Goal: Information Seeking & Learning: Obtain resource

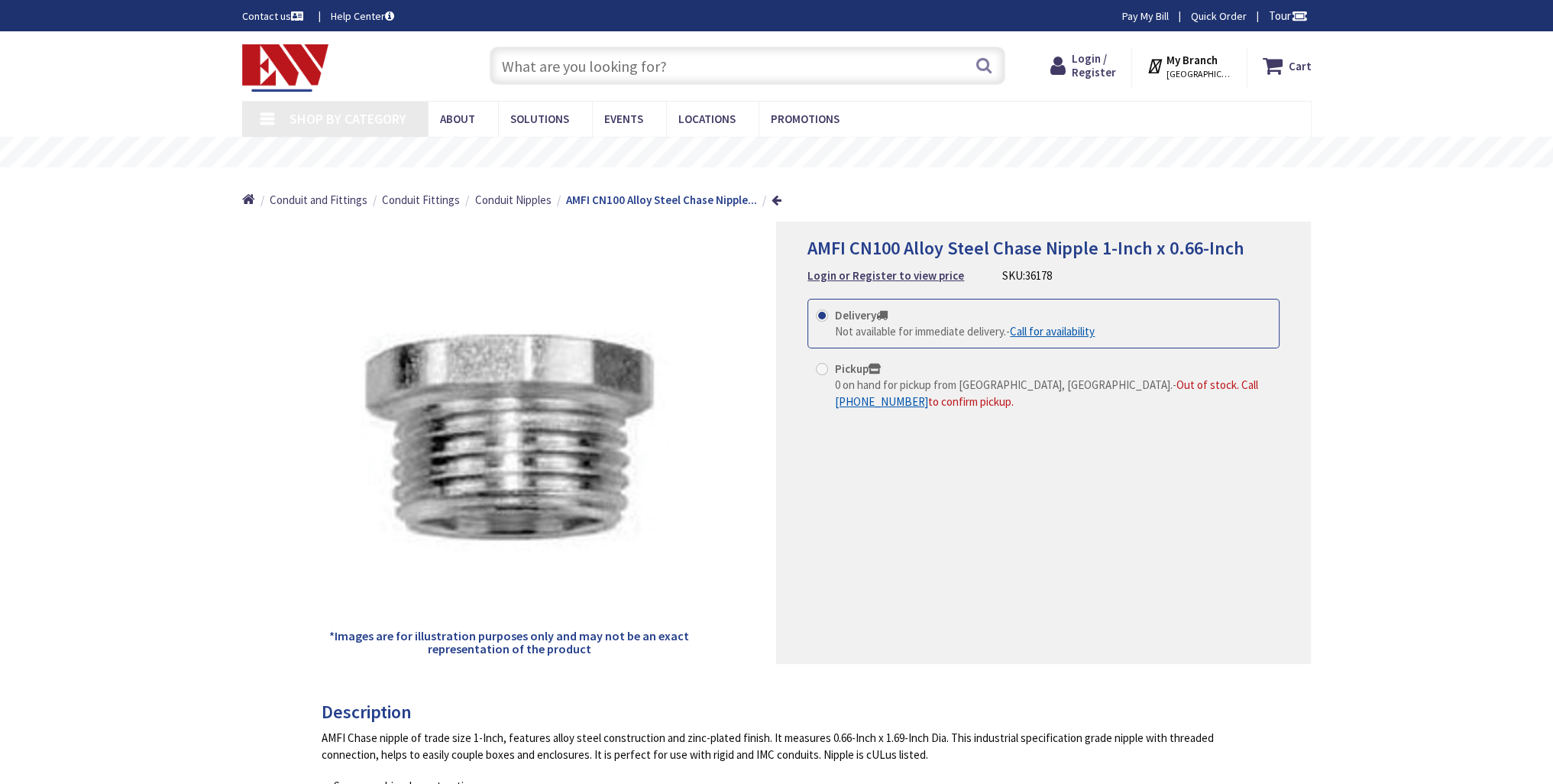
type input "[GEOGRAPHIC_DATA][PERSON_NAME], [GEOGRAPHIC_DATA]"
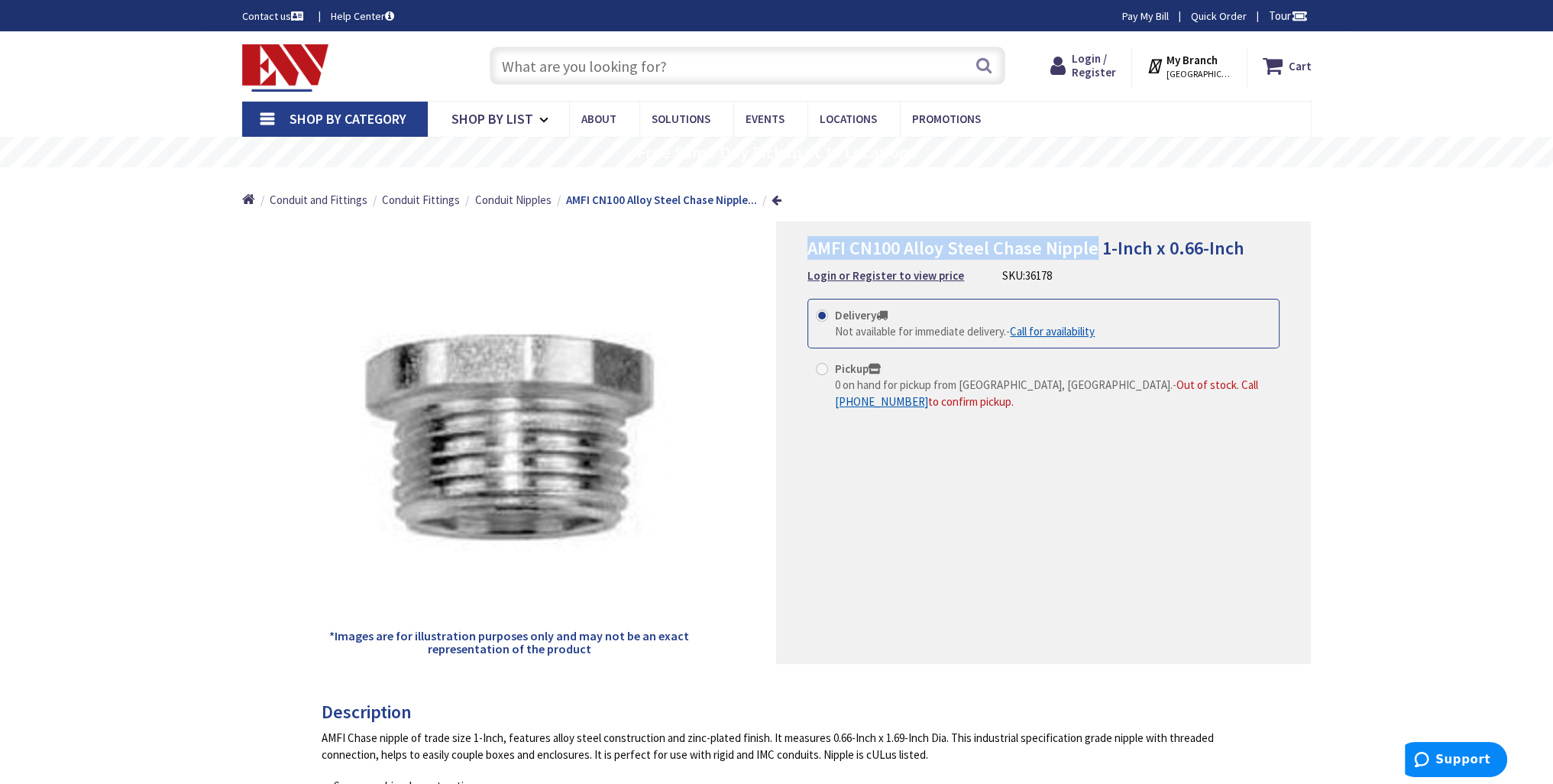
drag, startPoint x: 807, startPoint y: 248, endPoint x: 1093, endPoint y: 254, distance: 286.1
click at [1093, 254] on span "AMFI CN100 Alloy Steel Chase Nipple 1-Inch x 0.66-Inch" at bounding box center [1025, 248] width 437 height 24
copy span "AMFI CN100 Alloy Steel Chase Nipple"
click at [565, 68] on input "text" at bounding box center [747, 66] width 515 height 38
paste input "AMFI CN100 Alloy Steel Chase Nipple"
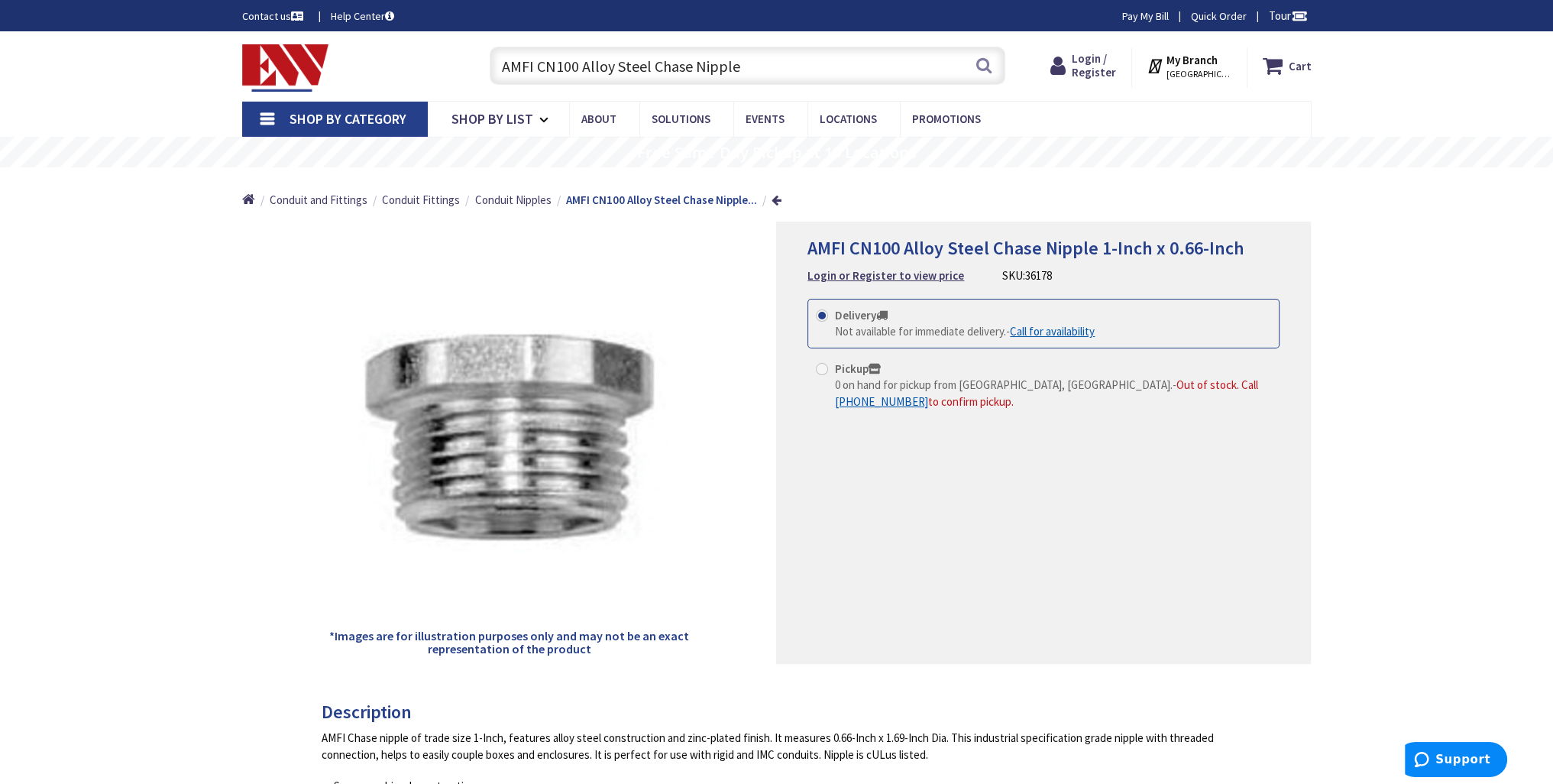
click at [576, 69] on input "AMFI CN100 Alloy Steel Chase Nipple" at bounding box center [747, 66] width 515 height 38
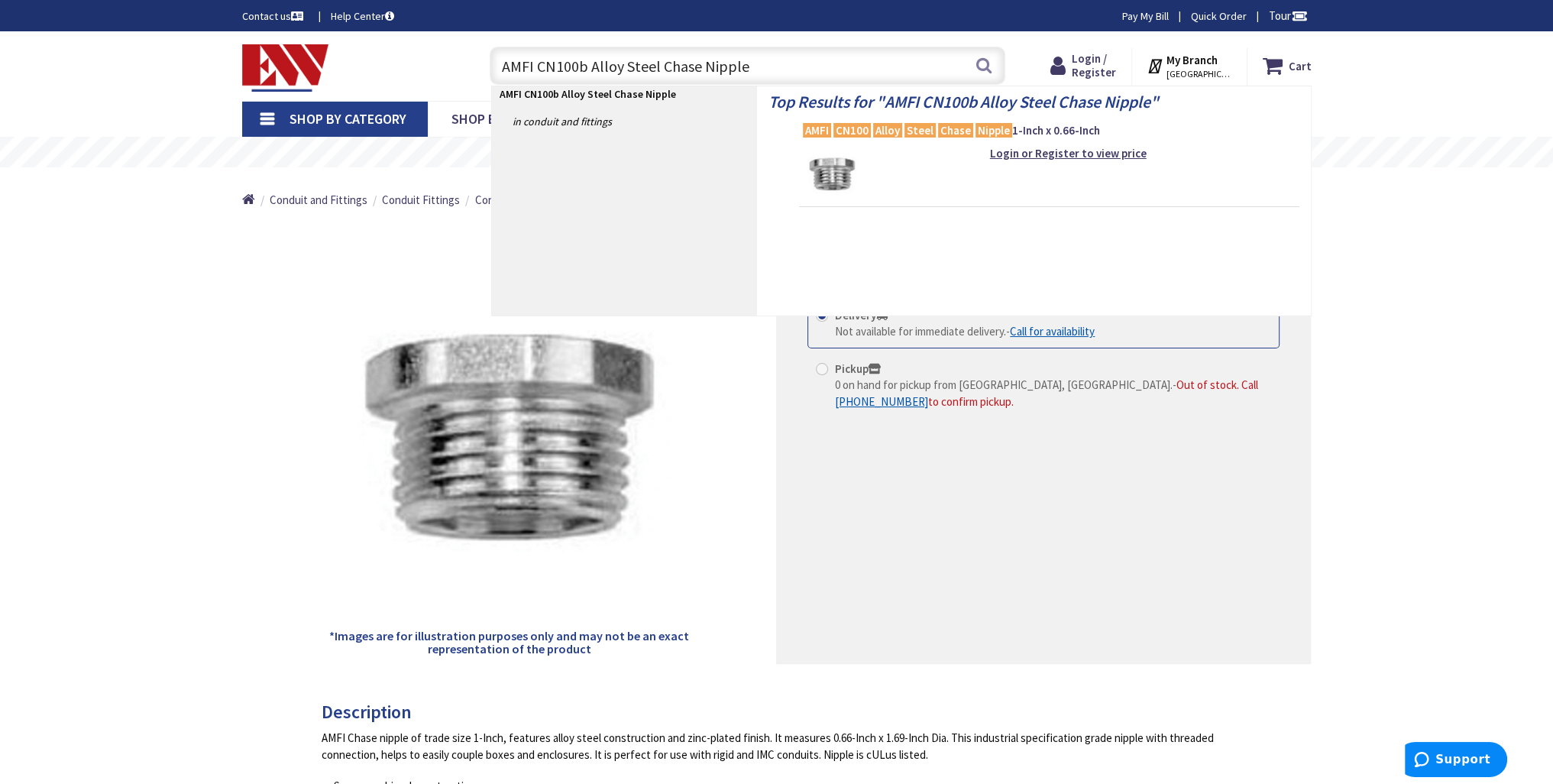
drag, startPoint x: 756, startPoint y: 65, endPoint x: 497, endPoint y: 62, distance: 259.0
click at [497, 62] on input "AMFI CN100b Alloy Steel Chase Nipple" at bounding box center [747, 66] width 515 height 38
type input "AMFI CN100b Alloy Steel Chase Nipple"
click at [982, 64] on button "Search" at bounding box center [983, 66] width 20 height 34
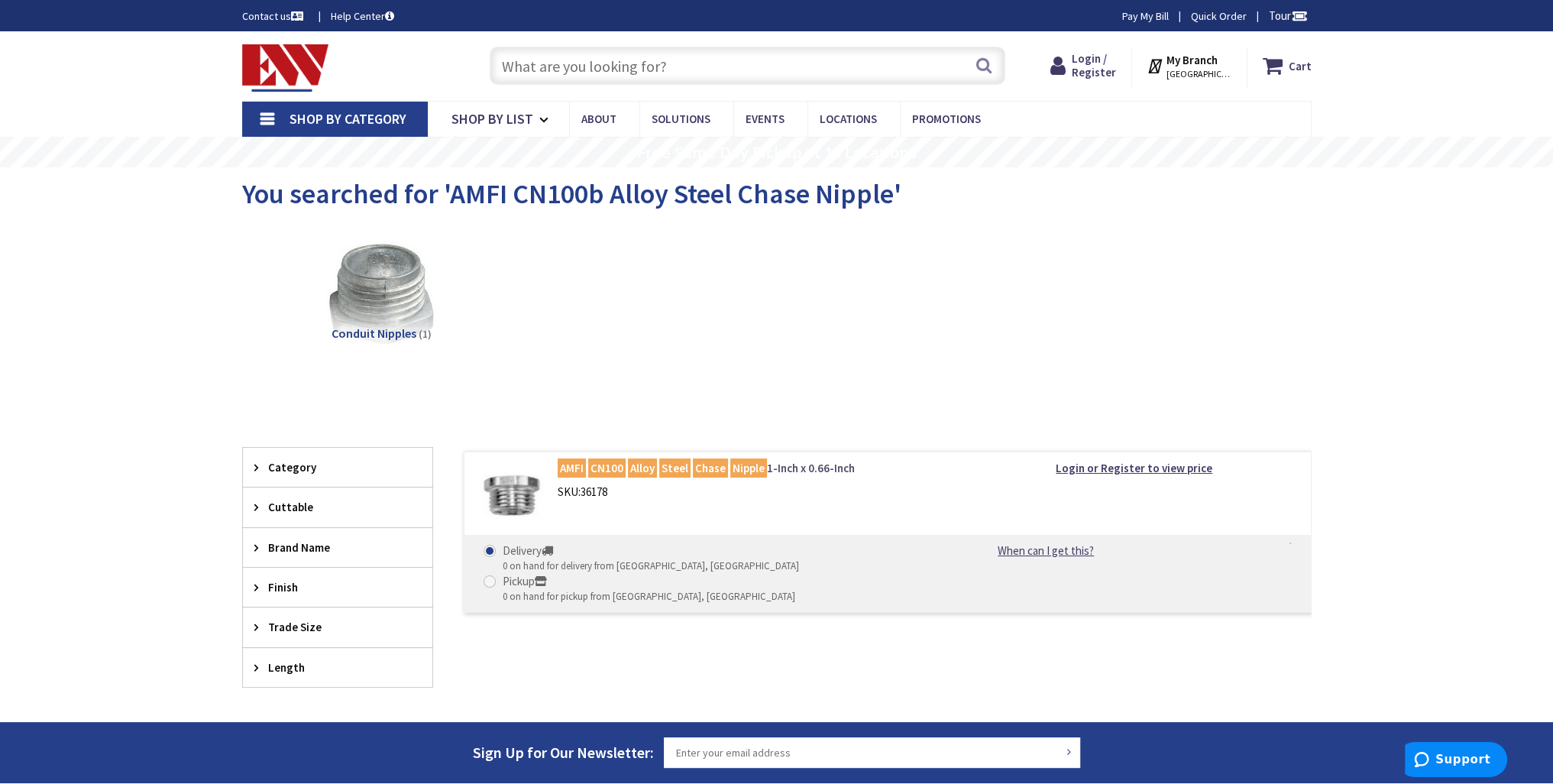
click at [611, 465] on mark "CN100" at bounding box center [606, 468] width 37 height 19
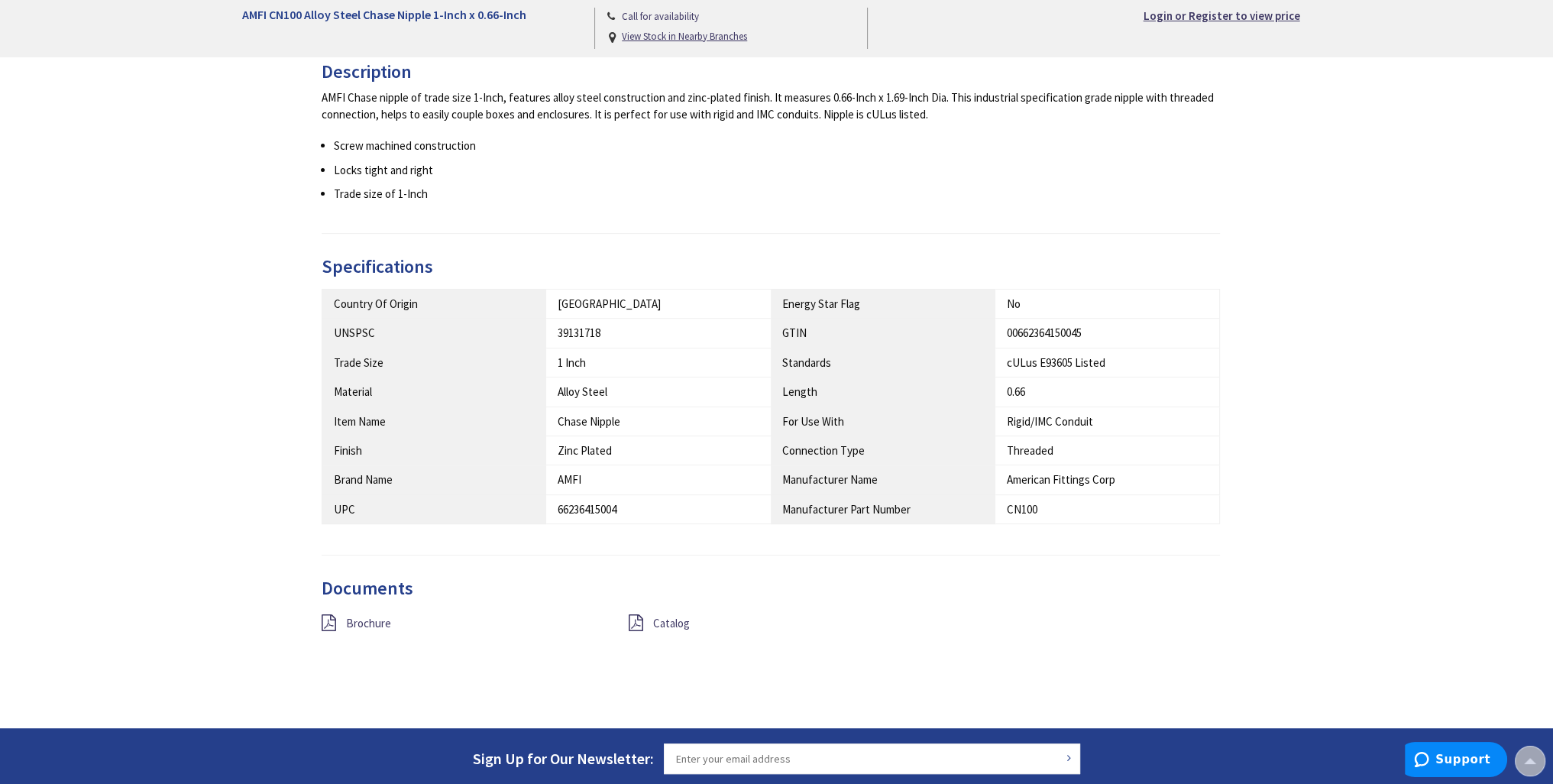
scroll to position [688, 0]
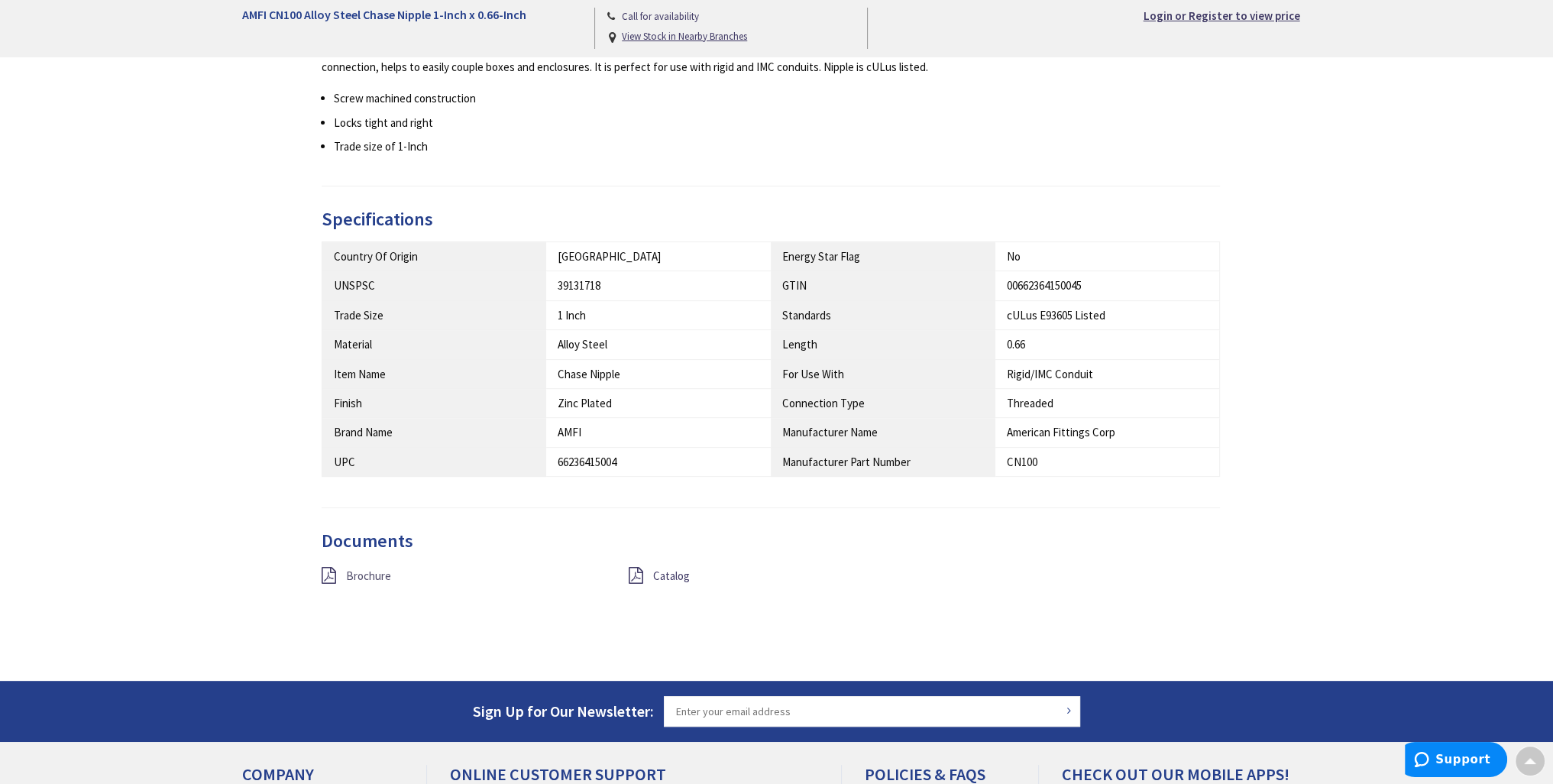
click at [362, 570] on span "Brochure" at bounding box center [368, 575] width 45 height 14
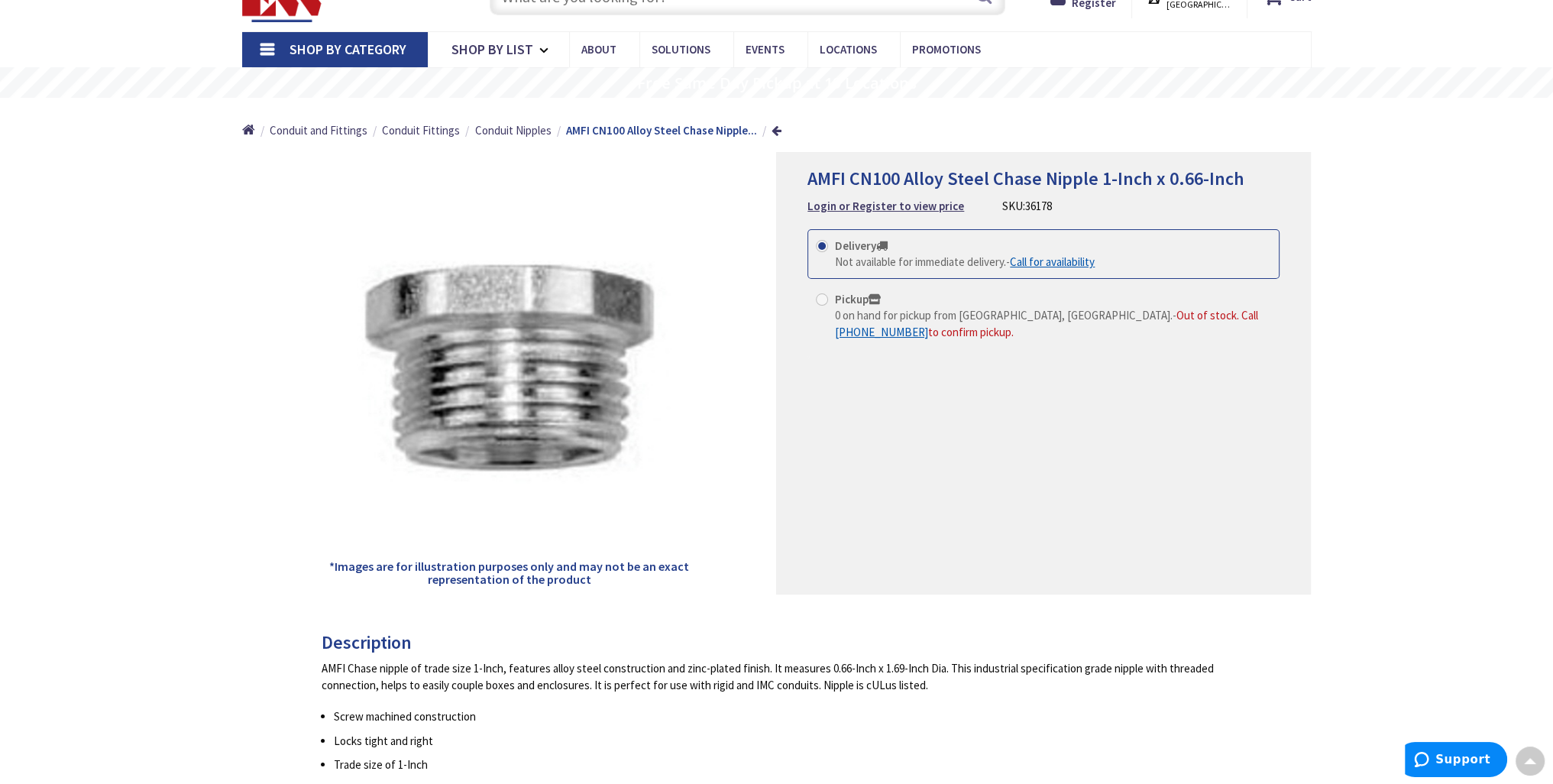
scroll to position [0, 0]
